Goal: Check status: Check status

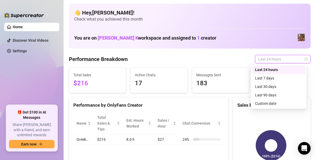
click at [282, 57] on span "Last 24 hours" at bounding box center [282, 59] width 49 height 8
click at [269, 69] on div "Last 24 hours" at bounding box center [278, 70] width 47 height 6
click at [264, 59] on span "Last 24 hours" at bounding box center [282, 59] width 49 height 8
click at [260, 78] on div "Last 7 days" at bounding box center [278, 78] width 47 height 6
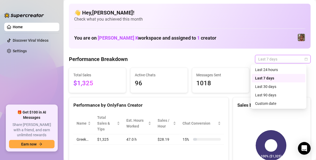
click at [295, 61] on span "Last 7 days" at bounding box center [282, 59] width 49 height 8
click at [261, 105] on div "Custom date" at bounding box center [278, 104] width 47 height 6
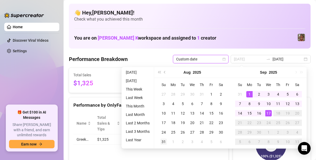
type input "[DATE]"
click at [165, 141] on div "31" at bounding box center [163, 142] width 6 height 6
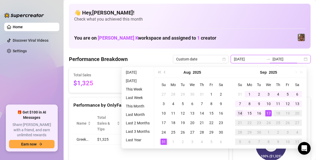
type input "[DATE]"
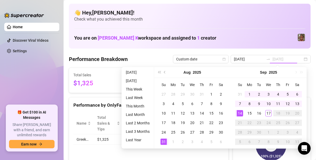
click at [239, 113] on div "14" at bounding box center [240, 113] width 6 height 6
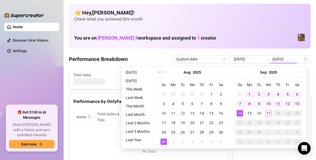
type input "[DATE]"
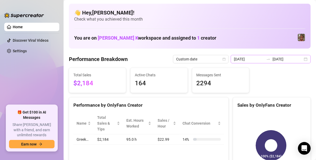
click at [302, 58] on div "[DATE] [DATE]" at bounding box center [271, 59] width 80 height 8
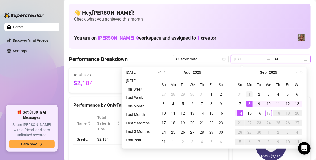
type input "[DATE]"
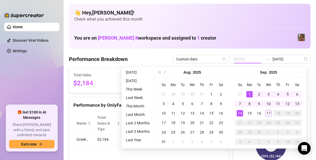
click at [246, 95] on div "1" at bounding box center [249, 94] width 6 height 6
type input "[DATE]"
click at [238, 113] on div "14" at bounding box center [240, 113] width 6 height 6
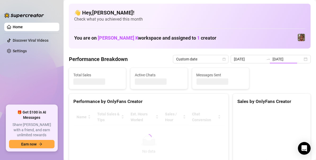
type input "[DATE]"
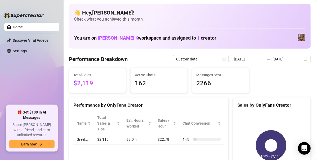
click at [304, 60] on div "[DATE] [DATE]" at bounding box center [271, 59] width 80 height 8
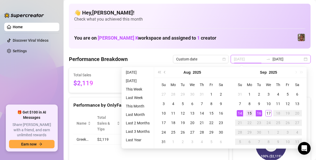
type input "[DATE]"
click at [252, 113] on div "15" at bounding box center [249, 113] width 6 height 6
type input "[DATE]"
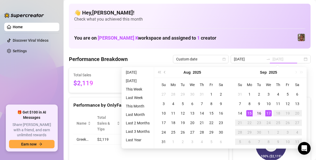
click at [268, 112] on div "17" at bounding box center [268, 113] width 6 height 6
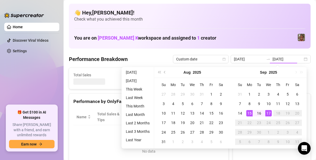
type input "[DATE]"
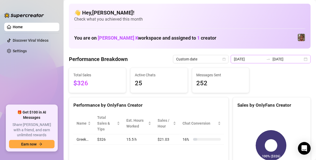
click at [298, 62] on div "[DATE] [DATE]" at bounding box center [271, 59] width 80 height 8
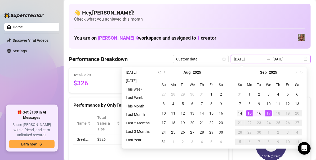
type input "[DATE]"
click at [238, 114] on div "14" at bounding box center [240, 113] width 6 height 6
type input "[DATE]"
click at [267, 113] on div "17" at bounding box center [268, 113] width 6 height 6
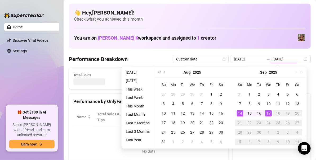
type input "[DATE]"
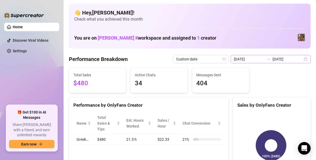
click at [304, 59] on div "[DATE] [DATE]" at bounding box center [271, 59] width 80 height 8
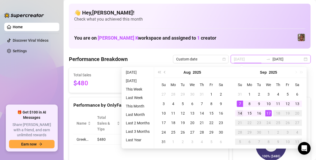
type input "[DATE]"
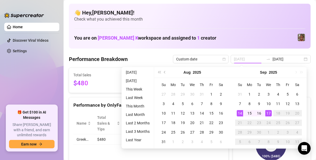
click at [240, 115] on div "14" at bounding box center [240, 113] width 6 height 6
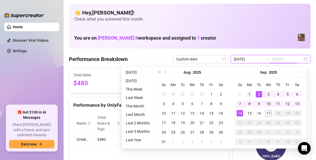
type input "[DATE]"
click at [248, 94] on div "1" at bounding box center [249, 94] width 6 height 6
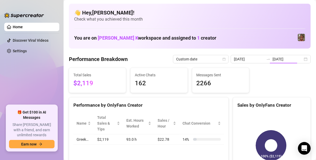
type input "[DATE]"
click at [299, 60] on div "[DATE] [DATE]" at bounding box center [271, 59] width 80 height 8
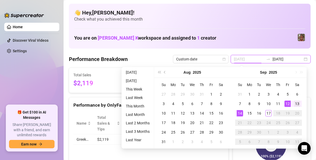
type input "[DATE]"
click at [298, 101] on div "13" at bounding box center [297, 104] width 6 height 6
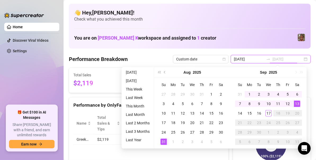
type input "[DATE]"
click at [162, 142] on div "31" at bounding box center [163, 142] width 6 height 6
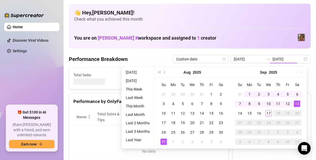
type input "[DATE]"
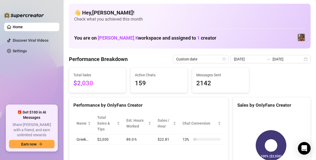
click at [302, 59] on div "[DATE] [DATE]" at bounding box center [271, 59] width 80 height 8
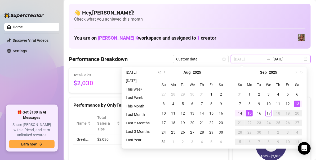
type input "[DATE]"
click at [251, 112] on div "15" at bounding box center [249, 113] width 6 height 6
type input "[DATE]"
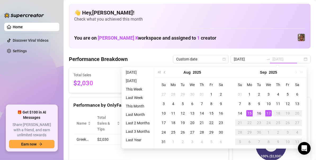
click at [267, 114] on div "17" at bounding box center [268, 113] width 6 height 6
type input "[DATE]"
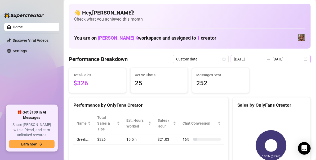
click at [299, 62] on div "[DATE] [DATE]" at bounding box center [271, 59] width 80 height 8
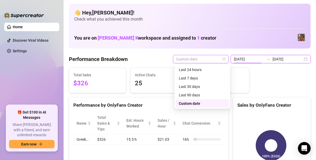
click at [195, 61] on span "Custom date" at bounding box center [200, 59] width 49 height 8
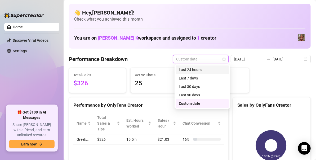
click at [190, 69] on div "Last 24 hours" at bounding box center [202, 70] width 47 height 6
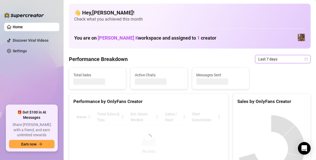
click at [290, 57] on span "Last 7 days" at bounding box center [282, 59] width 49 height 8
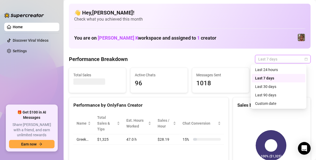
click at [304, 59] on icon "calendar" at bounding box center [305, 59] width 3 height 3
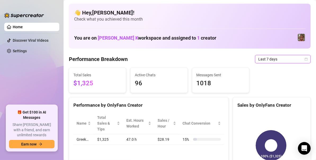
click at [304, 59] on icon "calendar" at bounding box center [305, 59] width 3 height 3
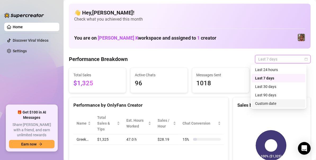
click at [267, 104] on div "Custom date" at bounding box center [278, 104] width 47 height 6
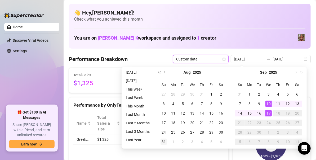
type input "[DATE]"
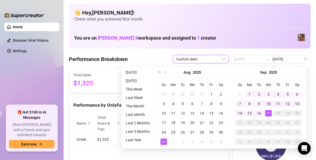
click at [161, 141] on div "31" at bounding box center [163, 142] width 6 height 6
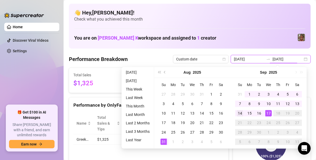
type input "[DATE]"
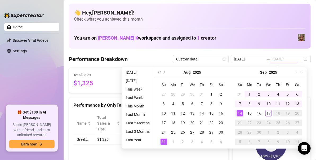
click at [240, 114] on div "14" at bounding box center [240, 113] width 6 height 6
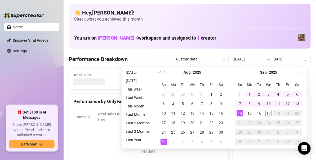
type input "[DATE]"
